Goal: Task Accomplishment & Management: Manage account settings

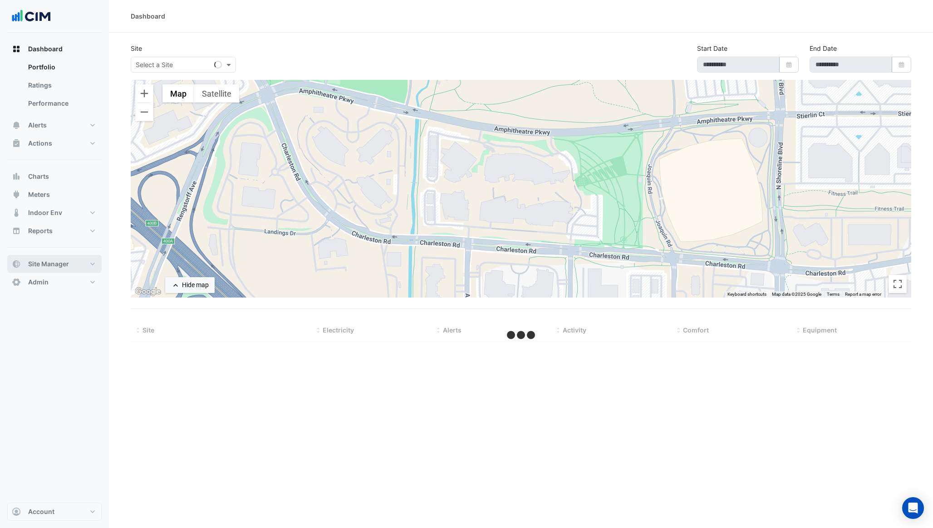
click at [78, 263] on button "Site Manager" at bounding box center [54, 264] width 94 height 18
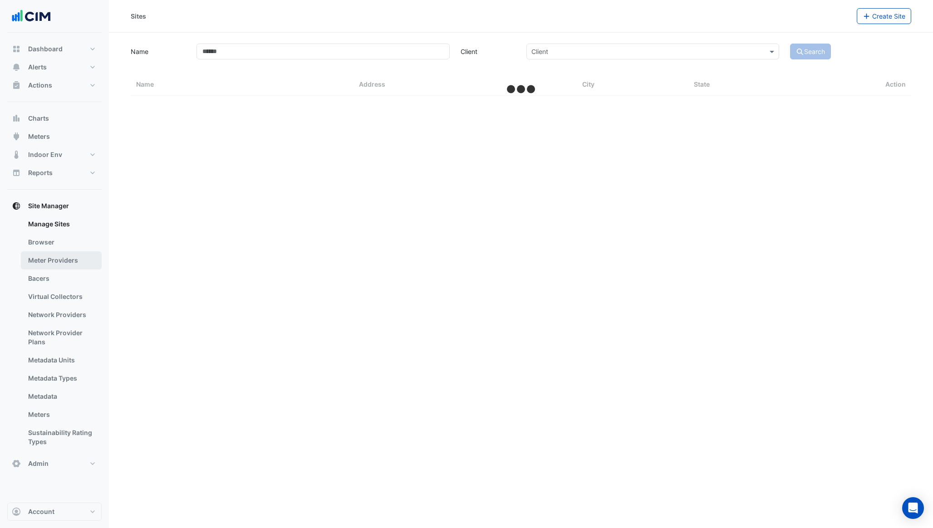
click at [68, 263] on link "Meter Providers" at bounding box center [61, 260] width 81 height 18
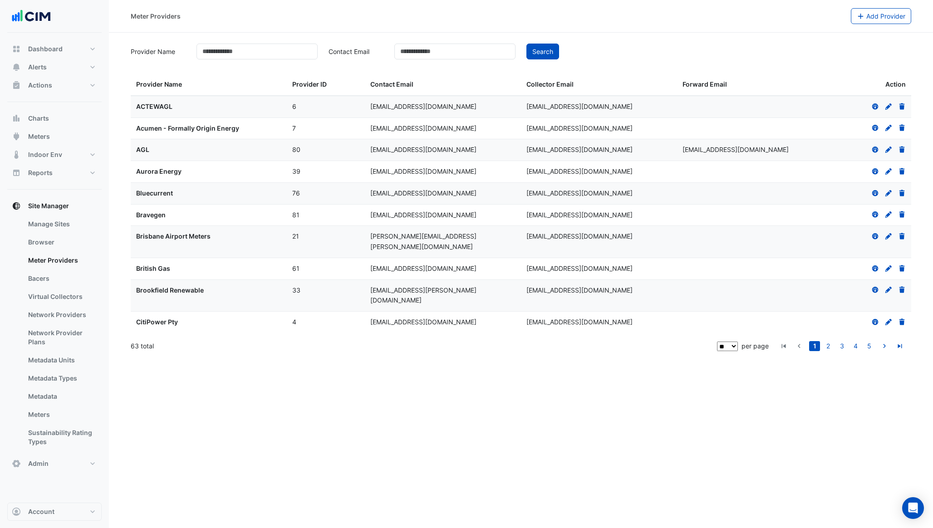
click at [886, 149] on icon at bounding box center [888, 150] width 6 height 6
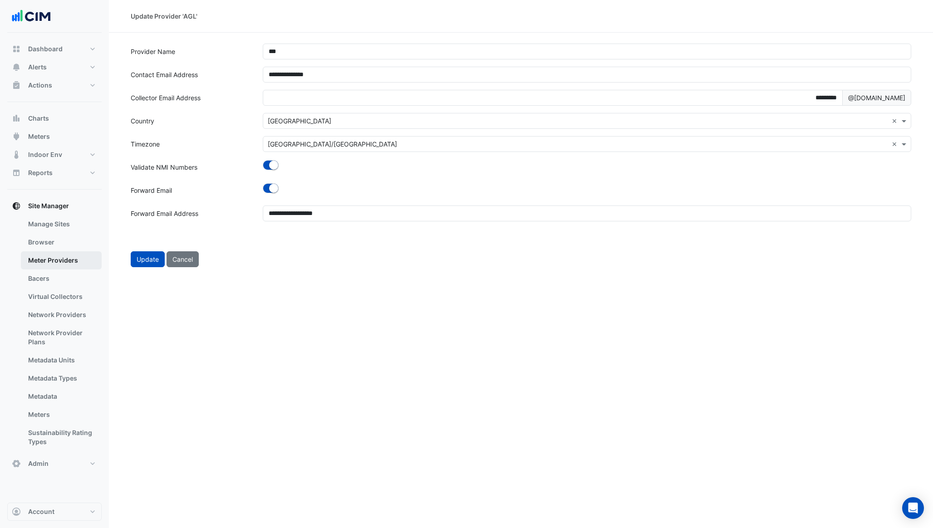
click at [61, 259] on link "Meter Providers" at bounding box center [61, 260] width 81 height 18
